Goal: Transaction & Acquisition: Purchase product/service

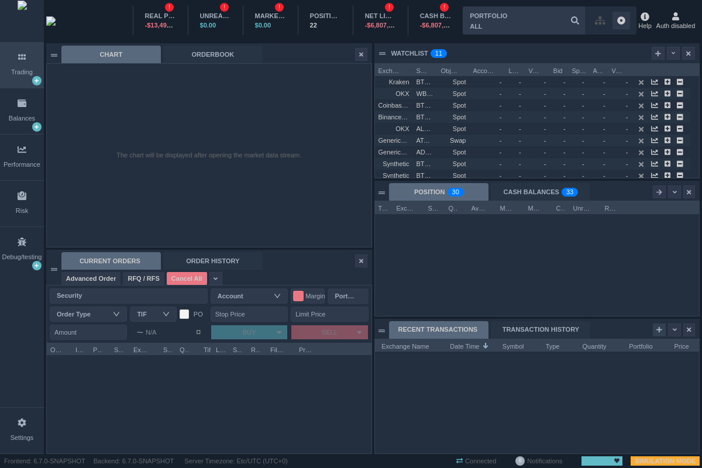
scroll to position [114, 324]
click at [661, 332] on icon at bounding box center [660, 330] width 6 height 6
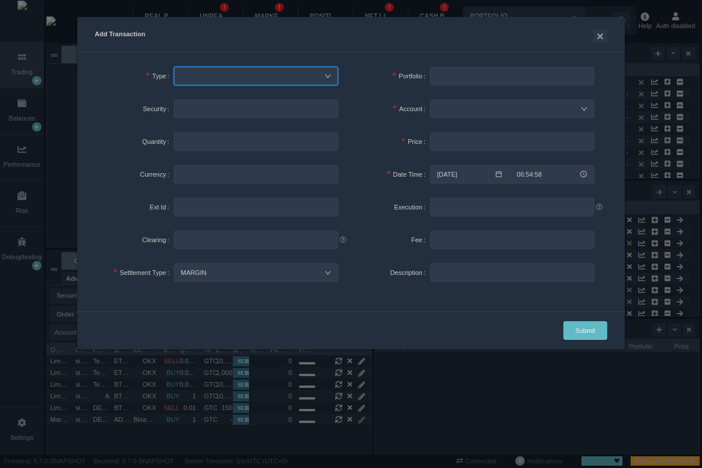
click at [241, 73] on div at bounding box center [256, 76] width 150 height 18
click at [238, 71] on div "BUY" at bounding box center [256, 76] width 150 height 18
click at [237, 71] on div "SELL" at bounding box center [256, 76] width 150 height 18
click at [238, 78] on div "EXPIRATION" at bounding box center [256, 76] width 150 height 18
click at [238, 78] on div "CREDIT" at bounding box center [256, 76] width 150 height 18
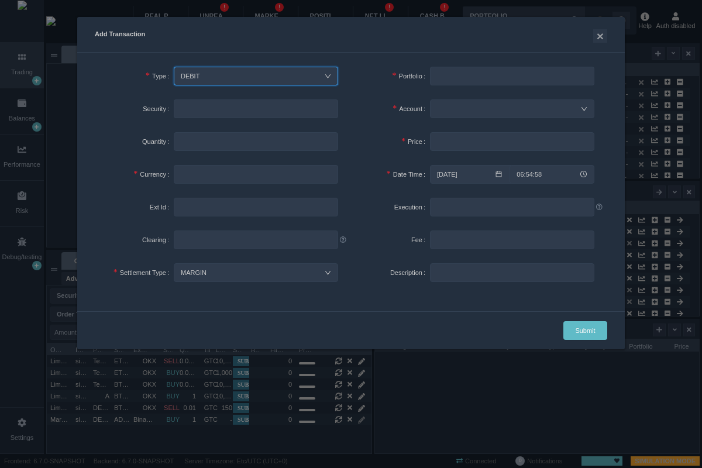
click at [238, 78] on div "DEBIT" at bounding box center [256, 76] width 150 height 18
click at [238, 78] on div "EXCHANGE_CREDIT" at bounding box center [218, 76] width 75 height 18
click at [238, 78] on div "EXCHANGE_DEBIT" at bounding box center [216, 76] width 70 height 18
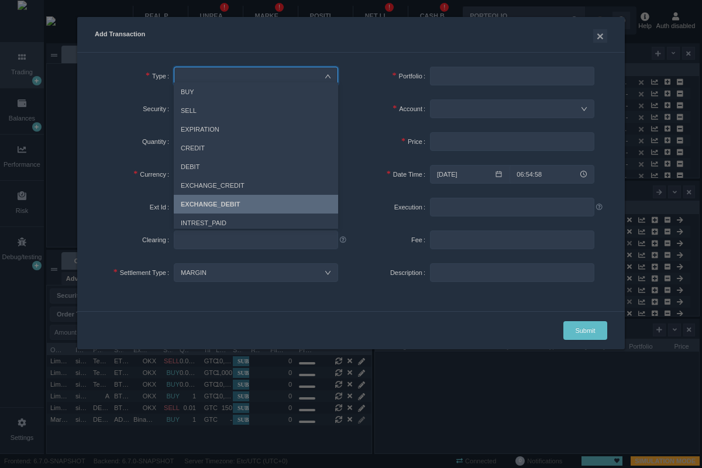
scroll to position [0, 0]
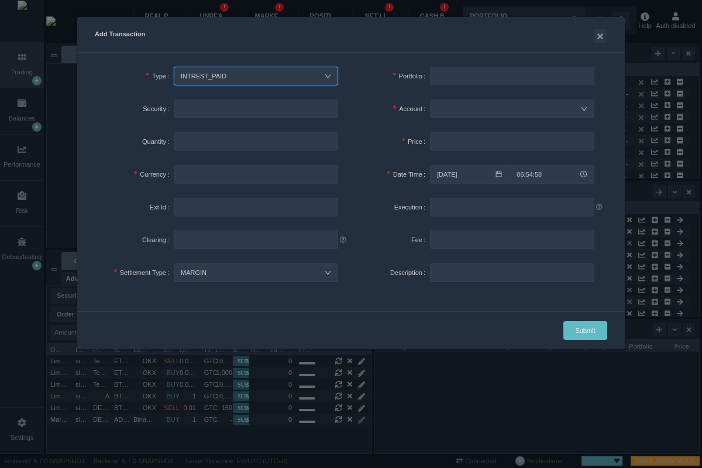
click at [238, 78] on div "INTREST_PAID" at bounding box center [256, 76] width 150 height 18
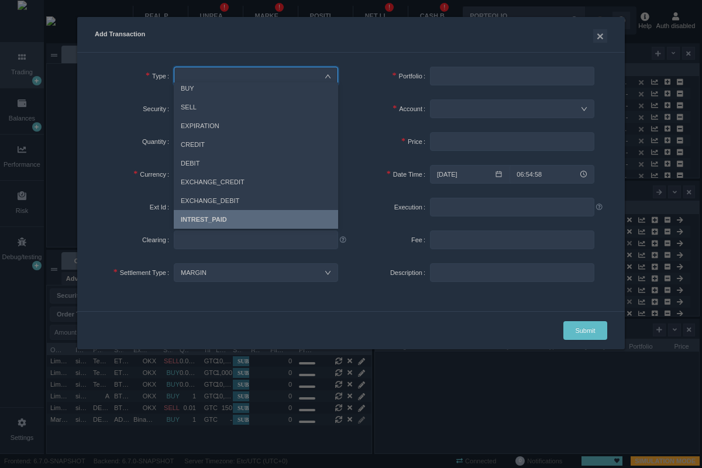
scroll to position [22, 0]
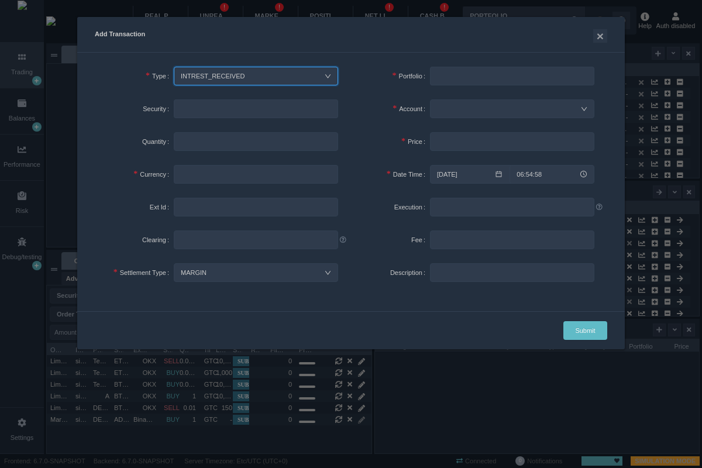
click at [238, 78] on div "INTREST_RECEIVED" at bounding box center [218, 76] width 75 height 18
click at [238, 78] on div "DIVIDEND" at bounding box center [256, 76] width 150 height 18
click at [238, 78] on div "FEES" at bounding box center [256, 76] width 150 height 18
click at [238, 78] on div "REFUND" at bounding box center [256, 76] width 150 height 18
click at [238, 78] on div "STOCK_SPLIT" at bounding box center [256, 76] width 150 height 18
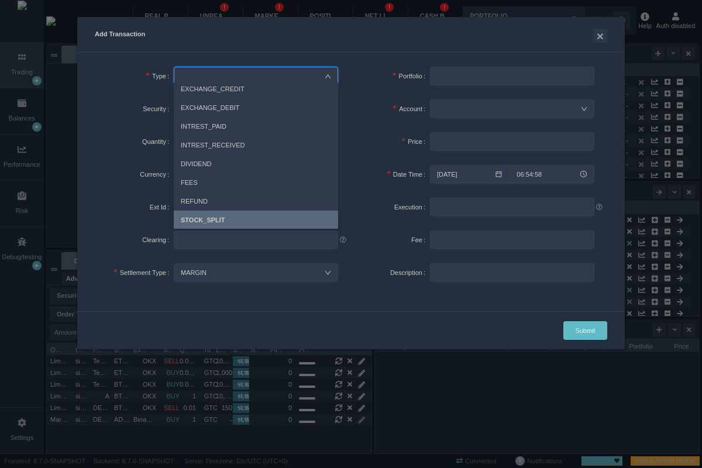
scroll to position [97, 0]
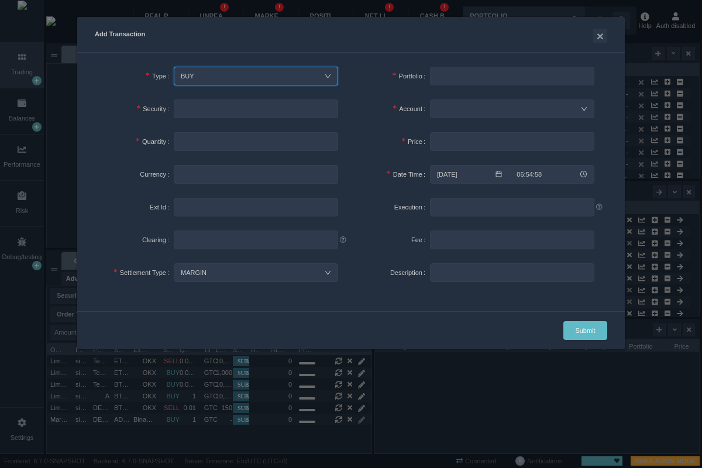
click at [238, 78] on div "BUY" at bounding box center [256, 76] width 150 height 18
click at [238, 78] on div "SELL" at bounding box center [256, 76] width 150 height 18
click at [238, 78] on div "EXPIRATION" at bounding box center [256, 76] width 150 height 18
click at [238, 78] on div "CREDIT" at bounding box center [256, 76] width 150 height 18
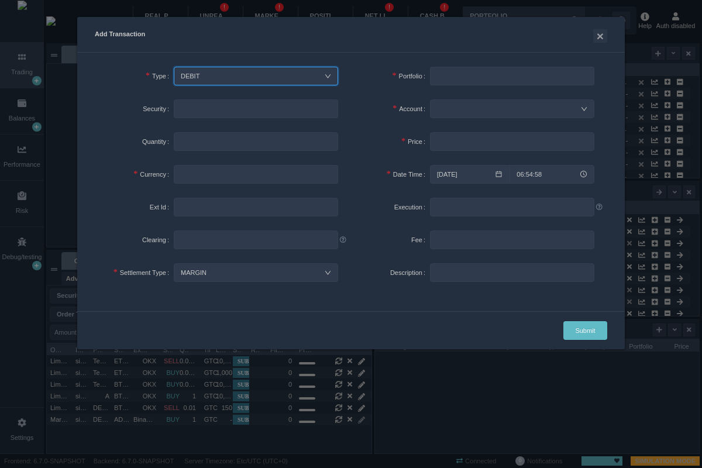
click at [238, 78] on div "DEBIT" at bounding box center [256, 76] width 150 height 18
click at [595, 35] on button "×" at bounding box center [600, 35] width 14 height 13
type input "06:55:29"
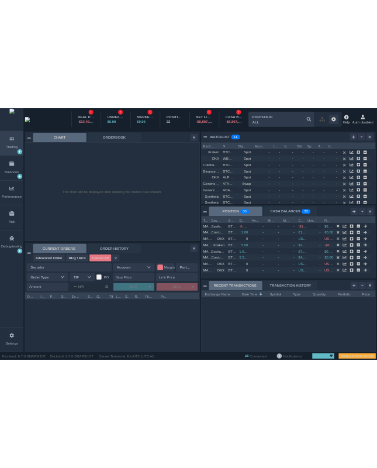
scroll to position [114, 324]
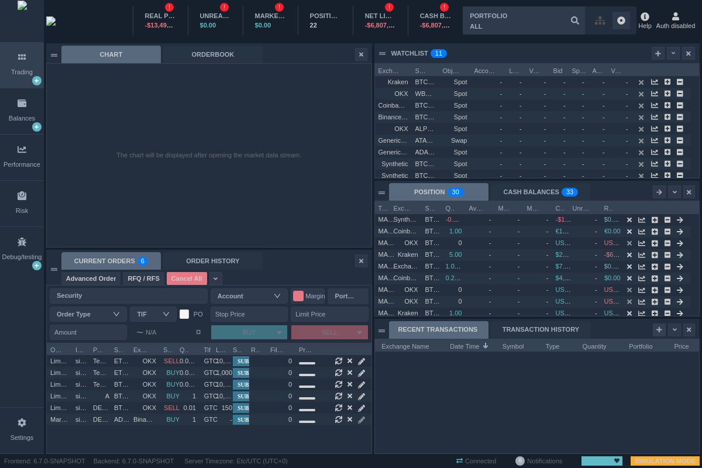
click at [655, 331] on div at bounding box center [659, 330] width 13 height 13
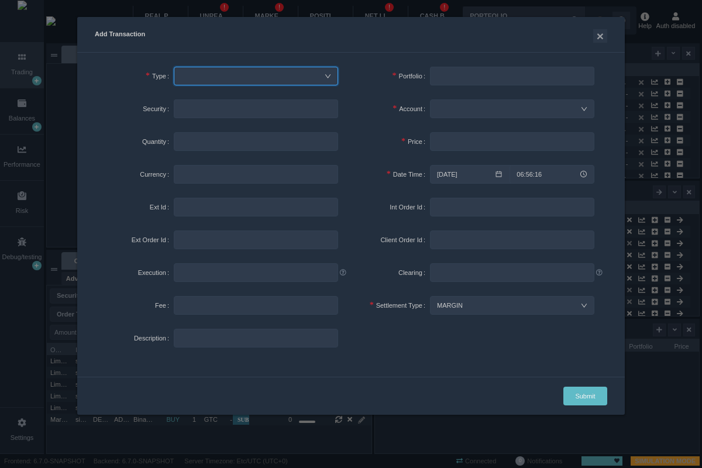
click at [239, 77] on div at bounding box center [256, 76] width 150 height 18
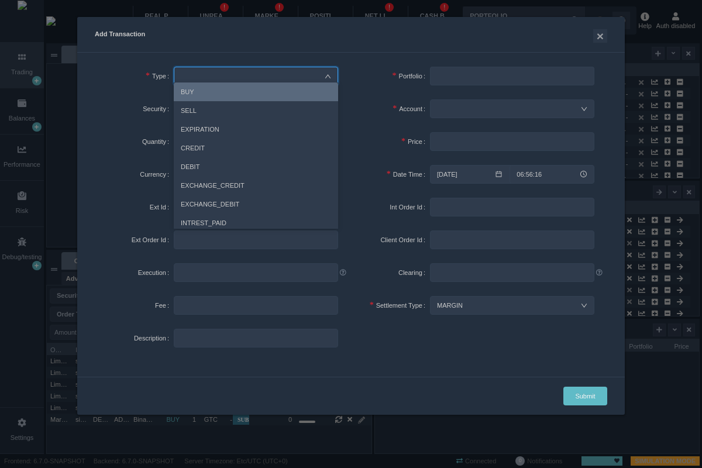
click at [235, 92] on li "BUY" at bounding box center [256, 92] width 164 height 19
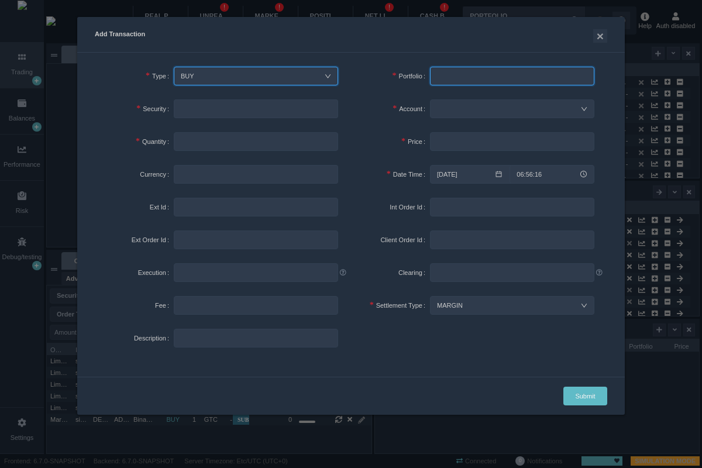
click at [454, 74] on input "text" at bounding box center [512, 76] width 164 height 19
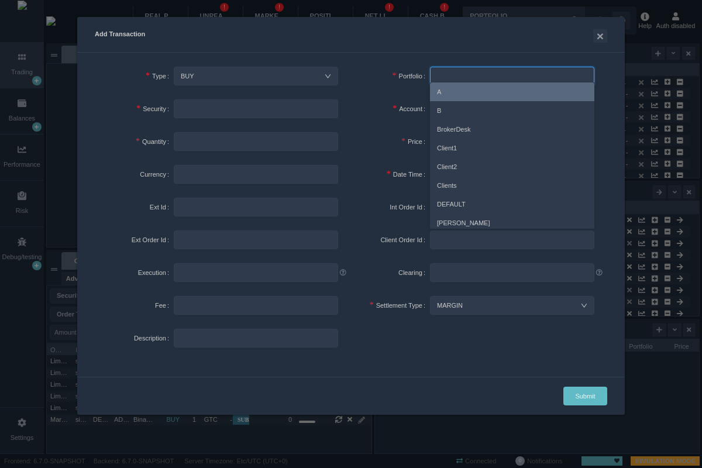
click at [455, 101] on li "A" at bounding box center [512, 92] width 164 height 19
type input "A"
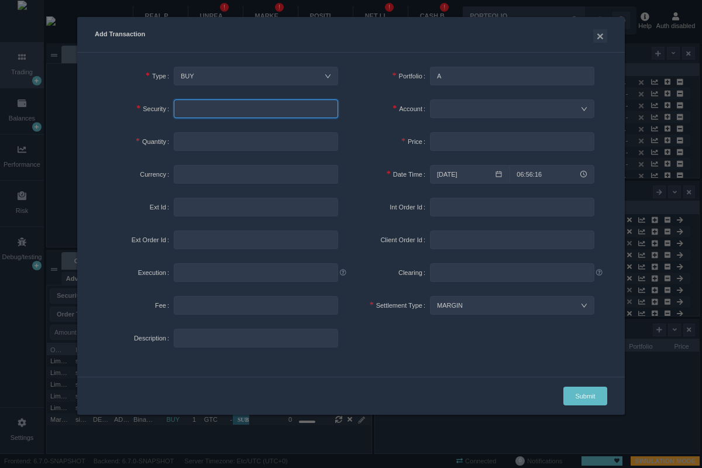
click at [246, 104] on input "text" at bounding box center [256, 108] width 164 height 19
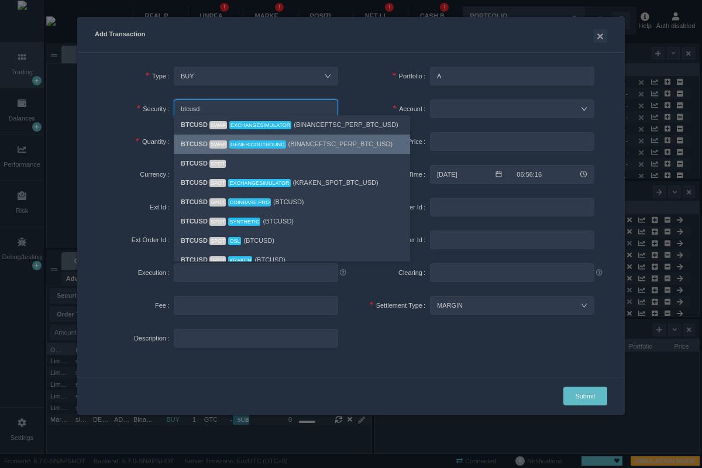
click at [254, 144] on span "GenericOutbound" at bounding box center [257, 144] width 57 height 8
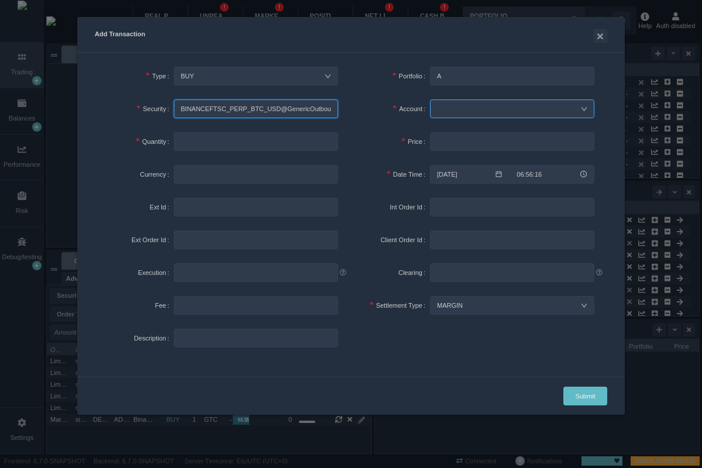
type input "BINANCEFTSC_PERP_BTC_USD@GenericOutbound (Swap)"
click at [460, 116] on div at bounding box center [512, 109] width 150 height 18
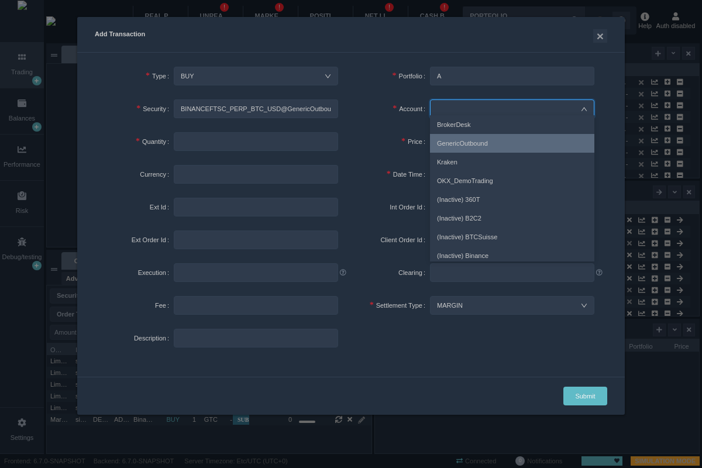
click at [470, 149] on li "GenericOutbound" at bounding box center [512, 143] width 164 height 19
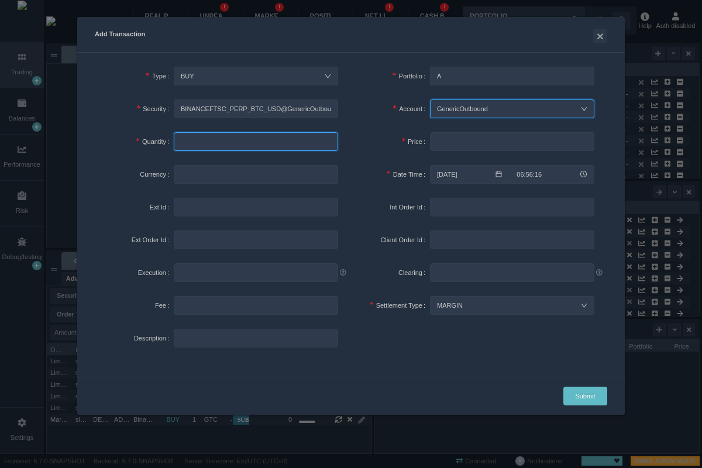
click at [187, 138] on input "number" at bounding box center [256, 141] width 164 height 19
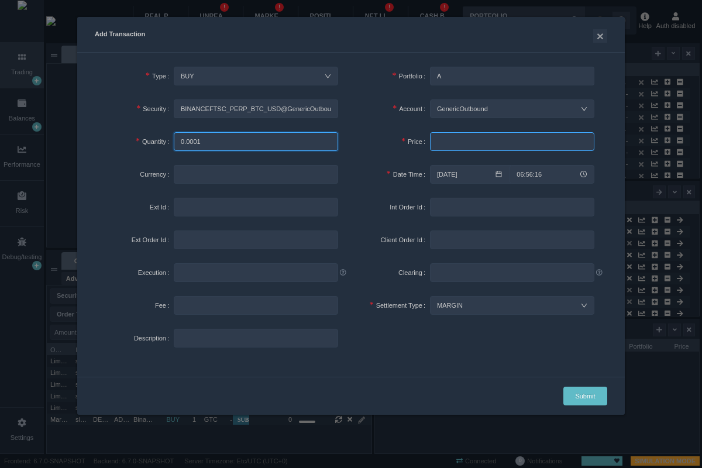
type input "0.0001"
click at [447, 141] on input "number" at bounding box center [512, 141] width 164 height 19
type input "110234"
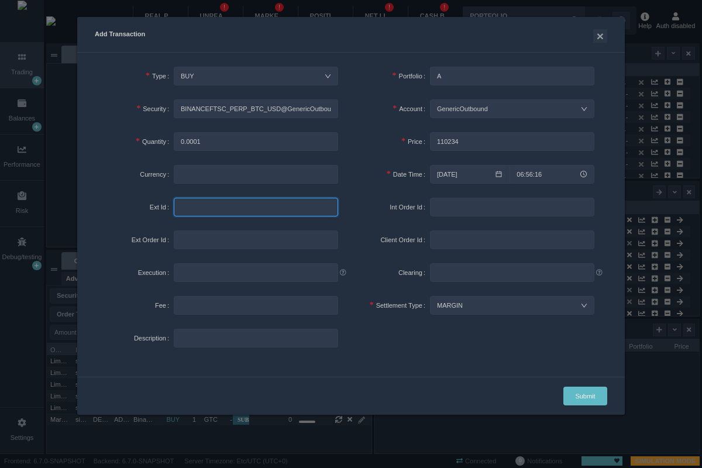
click at [222, 212] on input "text" at bounding box center [256, 207] width 164 height 19
type input "extId"
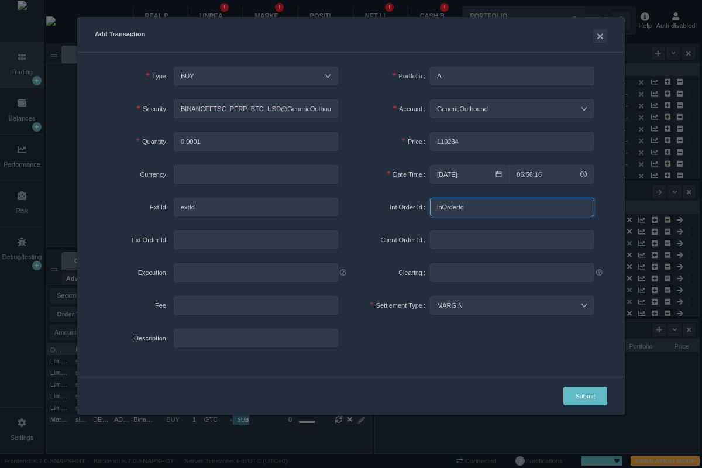
click at [444, 211] on input "inOrderId" at bounding box center [512, 207] width 164 height 19
click at [445, 205] on input "inOrderId" at bounding box center [512, 207] width 164 height 19
type input "intOrderId"
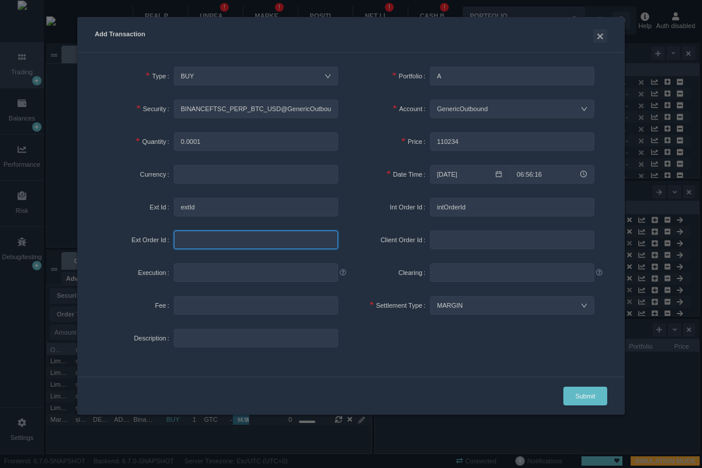
click at [202, 238] on input "text" at bounding box center [256, 240] width 164 height 19
type input "extOrderId"
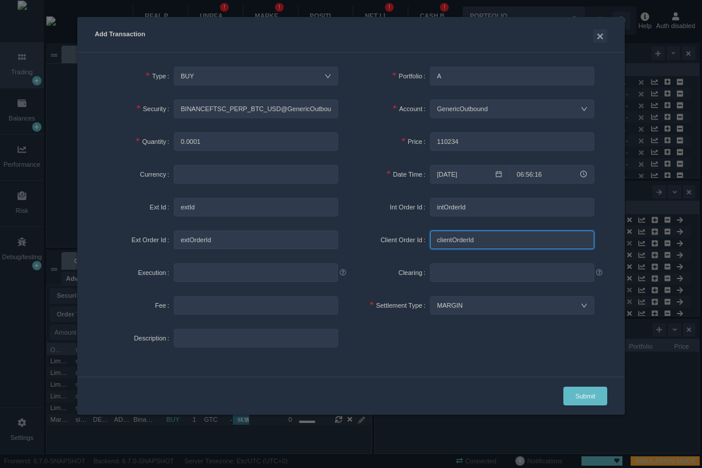
type input "clientOrderId"
click at [219, 281] on div at bounding box center [262, 272] width 177 height 23
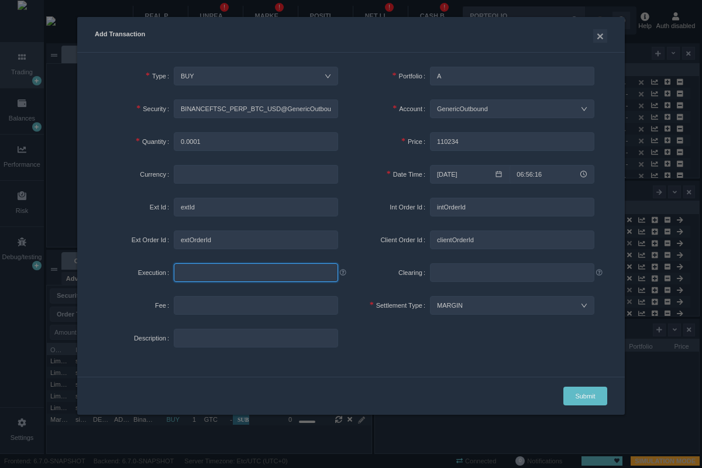
click at [217, 273] on input "text" at bounding box center [256, 272] width 164 height 19
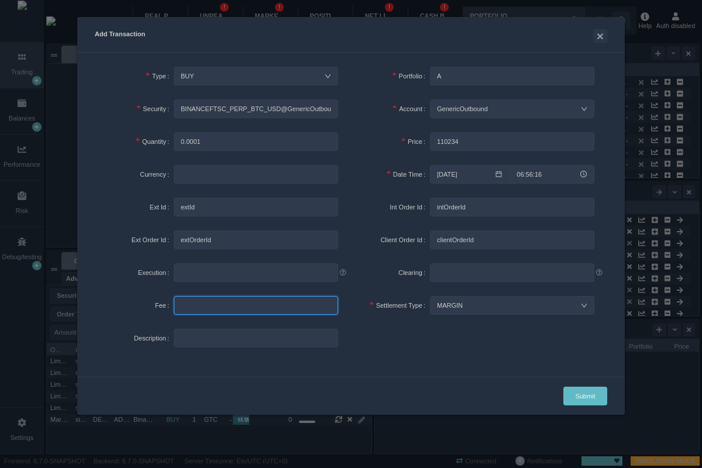
click at [262, 303] on input "number" at bounding box center [256, 305] width 164 height 19
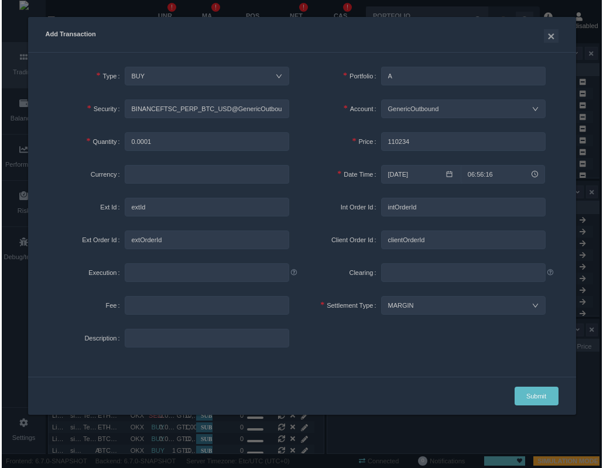
scroll to position [0, 0]
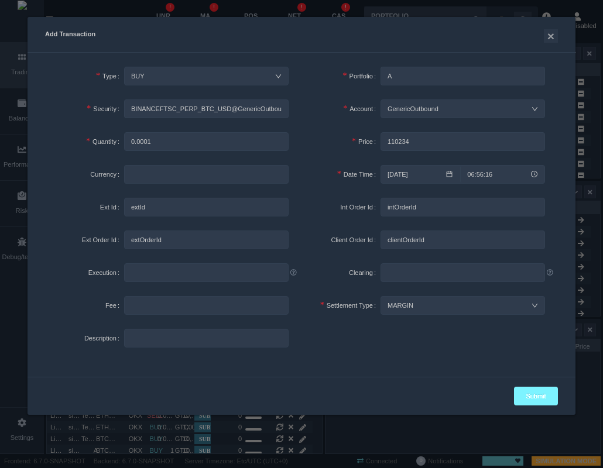
click at [537, 394] on button "Submit" at bounding box center [536, 396] width 44 height 19
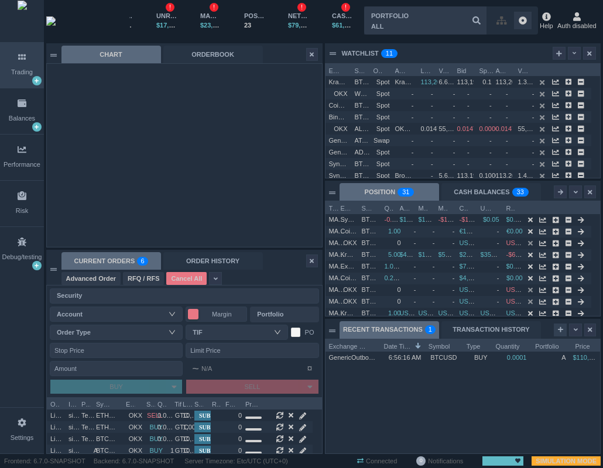
click at [558, 331] on icon at bounding box center [561, 330] width 6 height 6
